Goal: Find specific page/section: Find specific page/section

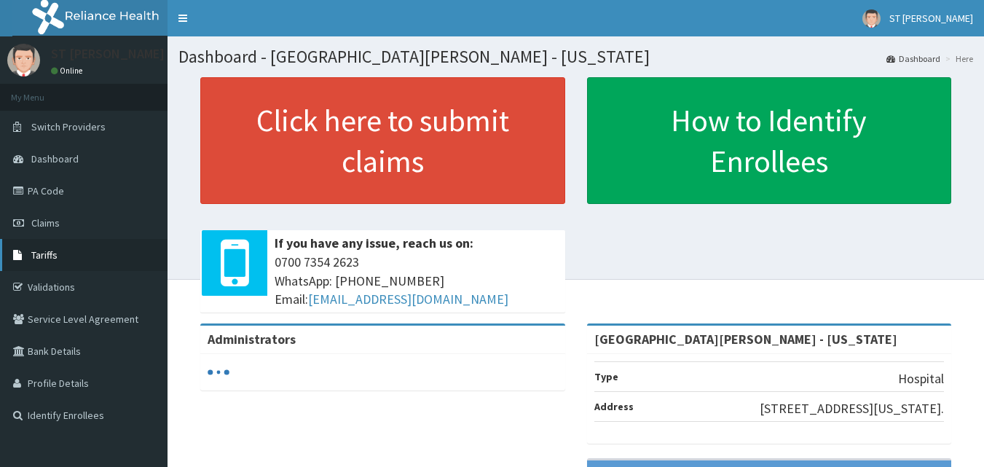
click at [52, 253] on span "Tariffs" at bounding box center [44, 254] width 26 height 13
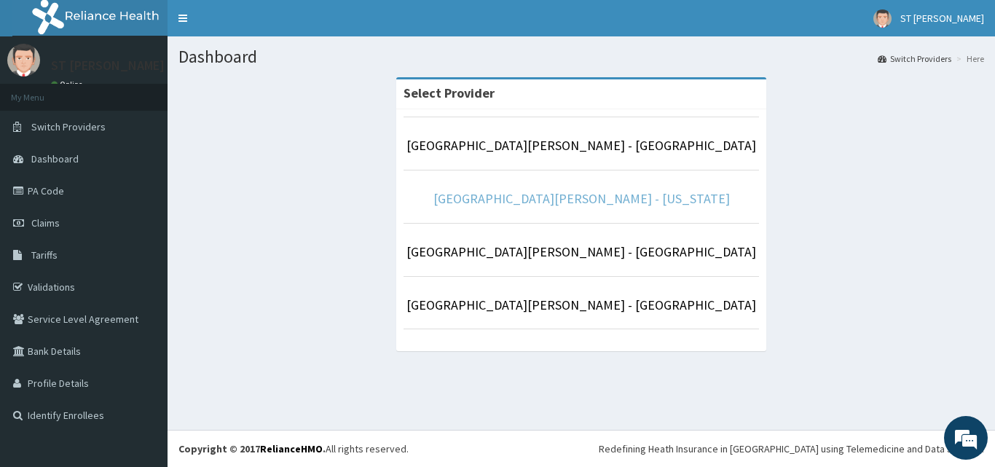
click at [578, 199] on link "St Nicholas Hospital - Maryland" at bounding box center [581, 198] width 296 height 17
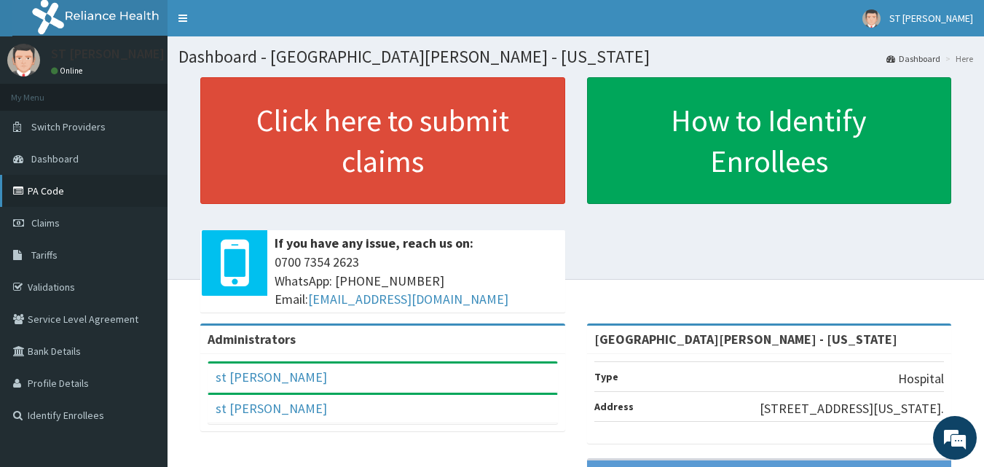
click at [51, 192] on link "PA Code" at bounding box center [83, 191] width 167 height 32
